Goal: Task Accomplishment & Management: Manage account settings

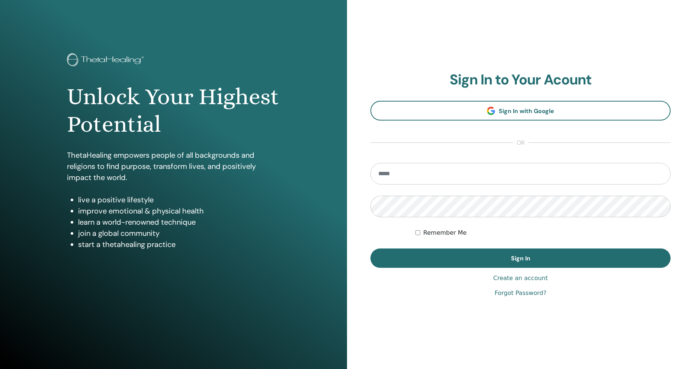
click at [417, 174] on input "email" at bounding box center [521, 174] width 300 height 22
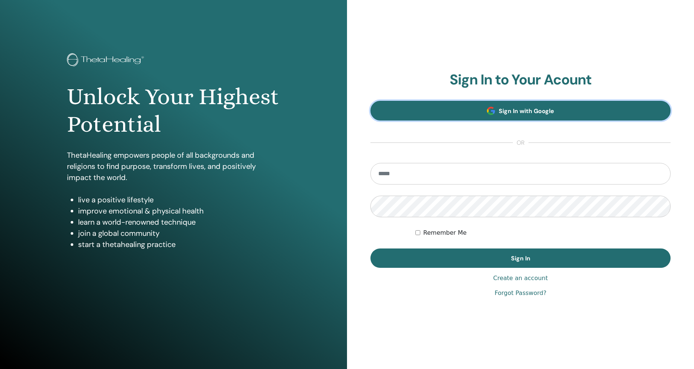
click at [517, 109] on span "Sign In with Google" at bounding box center [526, 111] width 55 height 8
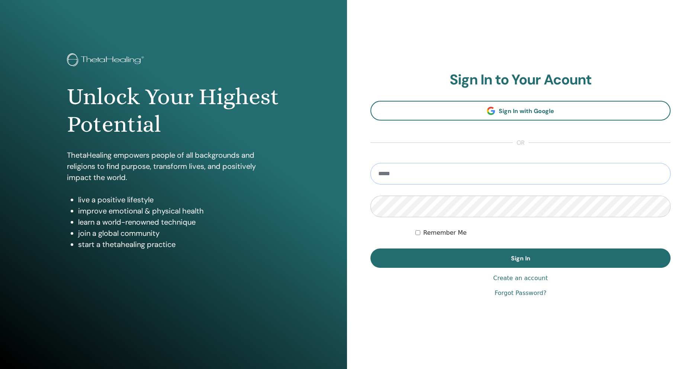
click at [422, 175] on input "email" at bounding box center [521, 174] width 300 height 22
type input "**********"
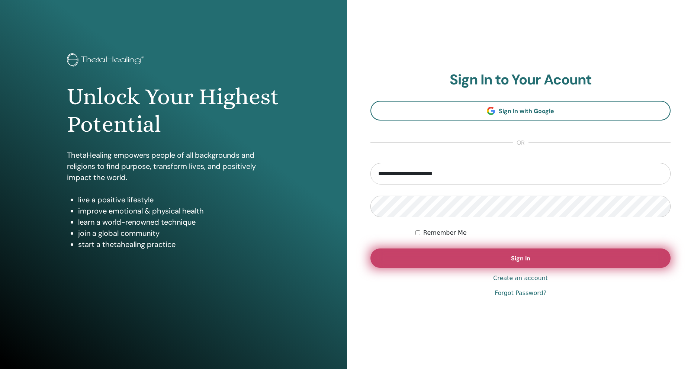
click at [525, 259] on span "Sign In" at bounding box center [520, 259] width 19 height 8
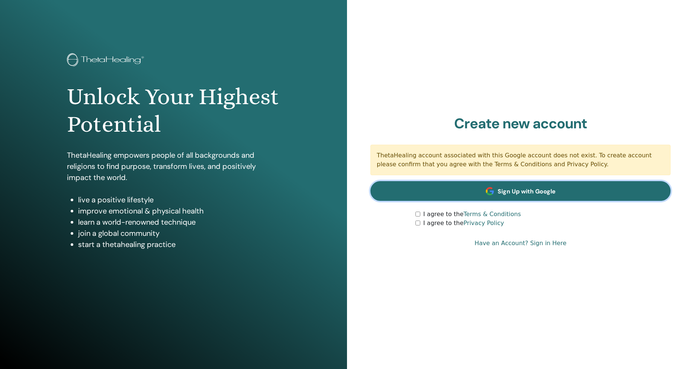
click at [513, 191] on span "Sign Up with Google" at bounding box center [527, 192] width 58 height 8
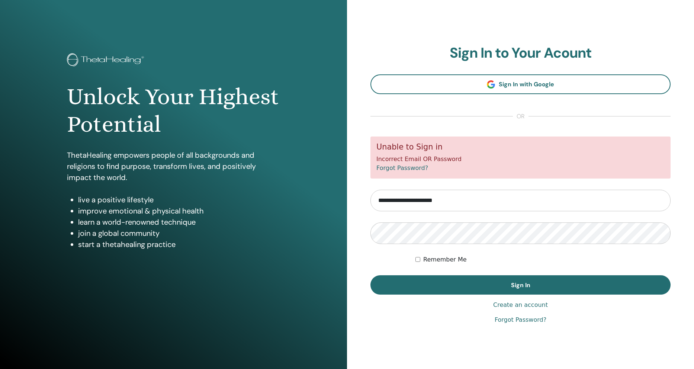
click at [516, 319] on link "Forgot Password?" at bounding box center [521, 320] width 52 height 9
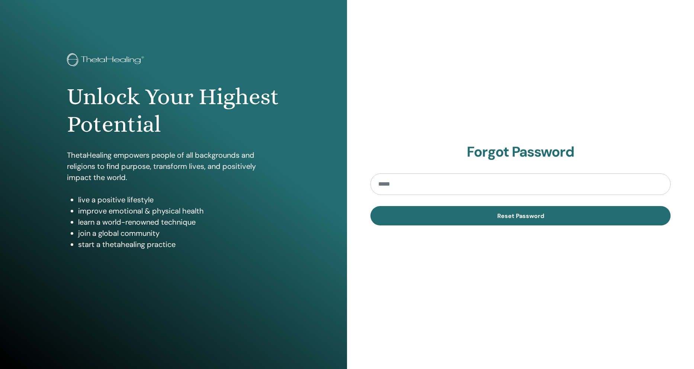
click at [420, 180] on input "email" at bounding box center [521, 184] width 300 height 22
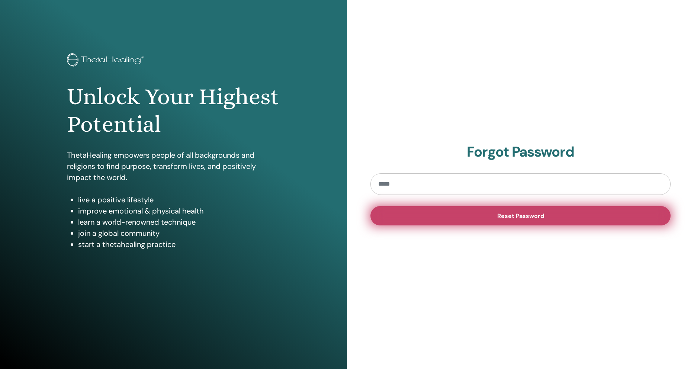
type input "**********"
click at [516, 215] on span "Reset Password" at bounding box center [521, 216] width 47 height 8
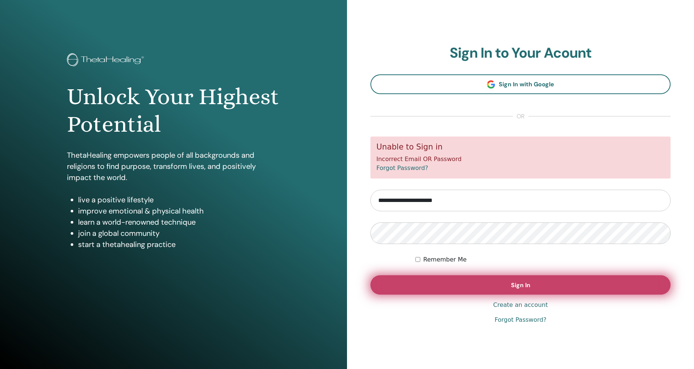
click at [526, 289] on span "Sign In" at bounding box center [520, 285] width 19 height 8
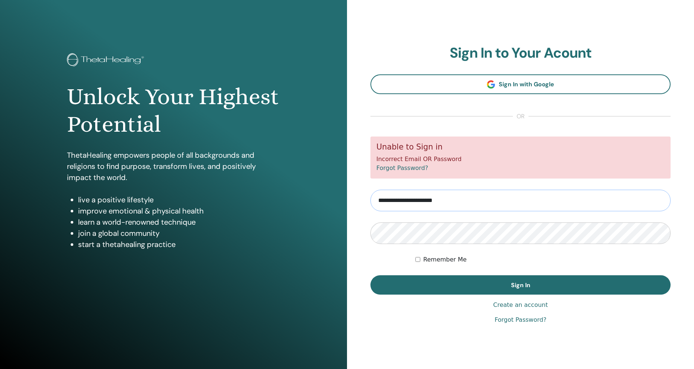
click at [418, 198] on input "**********" at bounding box center [521, 201] width 300 height 22
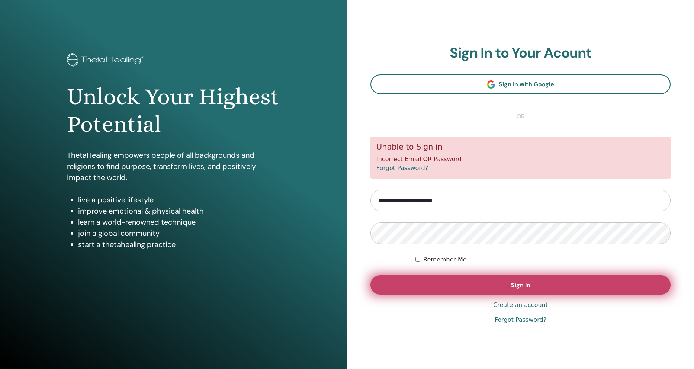
click at [521, 288] on span "Sign In" at bounding box center [520, 285] width 19 height 8
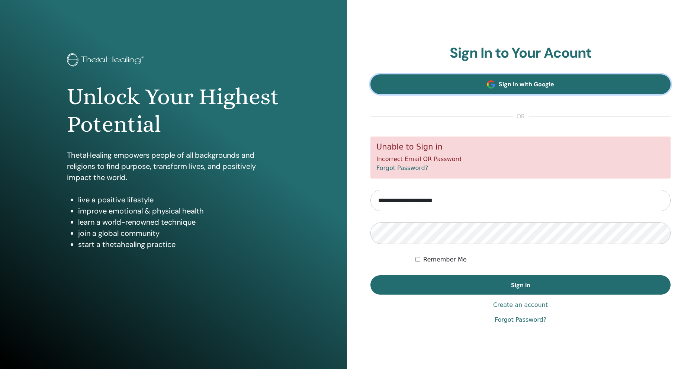
click at [510, 84] on span "Sign In with Google" at bounding box center [526, 84] width 55 height 8
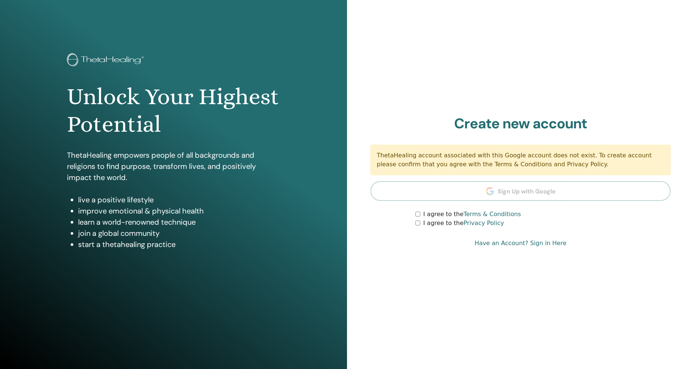
click at [421, 214] on div "I agree to the Terms & Conditions" at bounding box center [543, 214] width 255 height 9
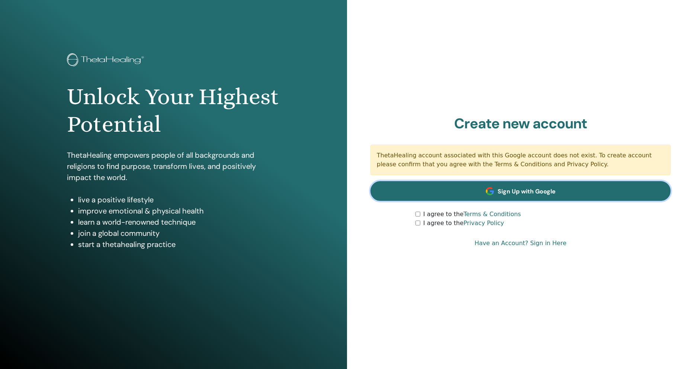
click at [527, 189] on span "Sign Up with Google" at bounding box center [527, 192] width 58 height 8
